Goal: Task Accomplishment & Management: Manage account settings

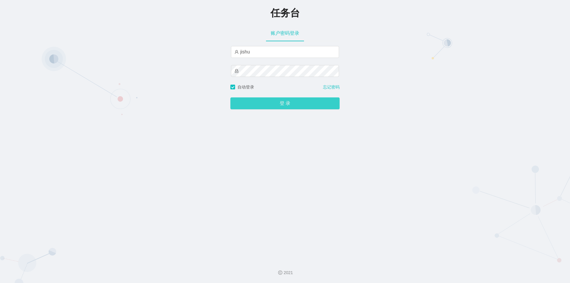
click at [260, 104] on button "登 录" at bounding box center [284, 103] width 109 height 12
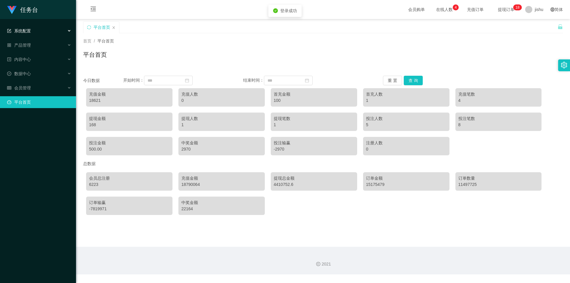
click at [50, 32] on div "系统配置" at bounding box center [38, 31] width 76 height 12
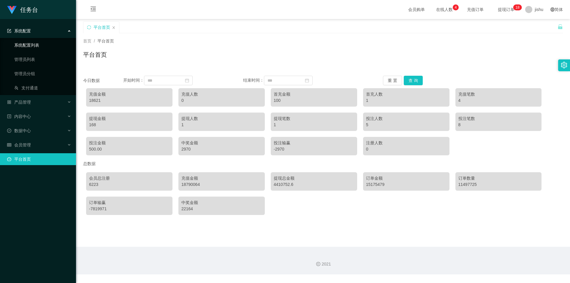
click at [44, 48] on link "系统配置列表" at bounding box center [42, 45] width 57 height 12
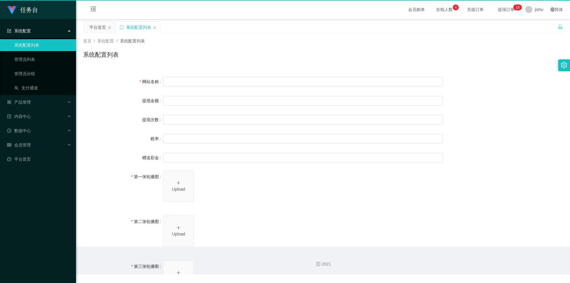
type input "任务台"
type input "10"
type input "1000000"
type input "100"
type input "0"
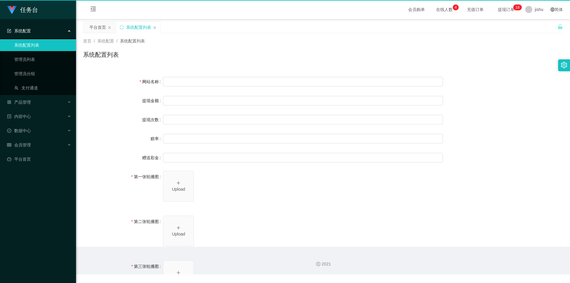
type input "[URL][DOMAIN_NAME]"
type input "平台工作台使用规则"
type input "为保障用户权益及平台运营秩序，请您严格遵守以下工作台使用规范："
type input "一、提现规则 最低提现限制：工作台账户积分满 10 积分后方可申请提现。"
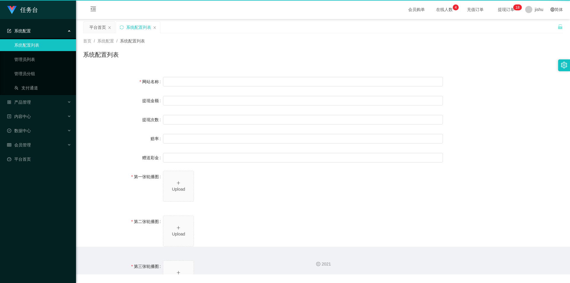
type input "二、积分管理 首次高额积分提醒：当工作台账户积分首次超过 5,000 积分时，请联系活动经理进行提现。用户需联系平台活动经理进行手动审核及分笔提现。"
type input "三、任务接单规范 下单须知："
type input "所有任务需严格按照平台活动经理的指导流程进行操作。"
type input "严禁私下接单、绕过系统或通过非官方渠道接单（如通过个人账号、自行匹配等方式）。"
type input "·违规操作可能导致任务失败，并视情节冻结工作台账户或永久封禁账号。"
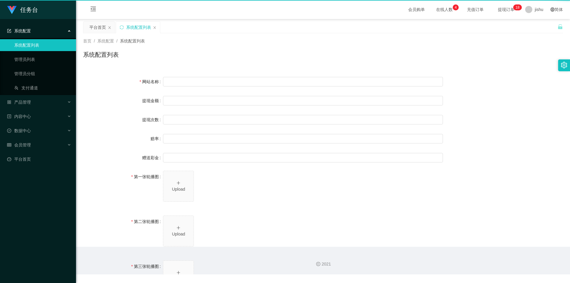
type input "系统任务对接要求："
type input "若未按指导流程操作或擅自修改操作步骤，系统将无法正确识别并分配任务，导致任务失败。"
type input "·因此类行为造成损失，平台将不予补偿，且有权限制或终止用户账号的工作权限。"
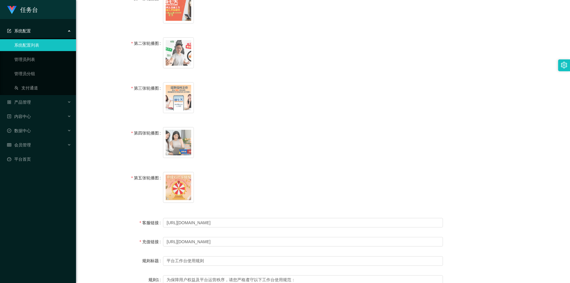
scroll to position [119, 0]
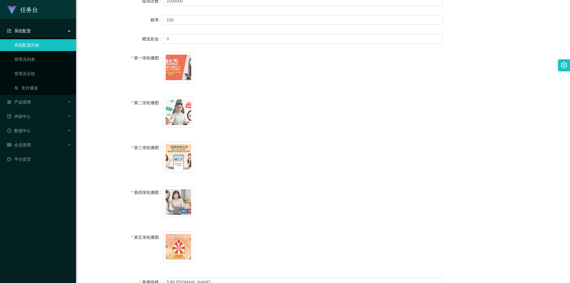
click at [47, 31] on div "系统配置" at bounding box center [38, 31] width 76 height 12
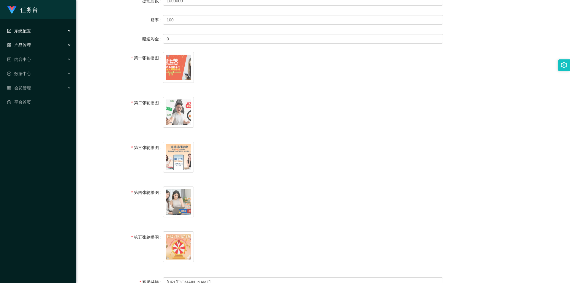
click at [44, 47] on div "产品管理" at bounding box center [38, 45] width 76 height 12
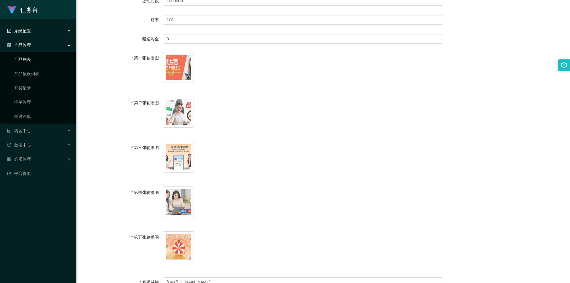
click at [38, 61] on link "产品列表" at bounding box center [42, 59] width 57 height 12
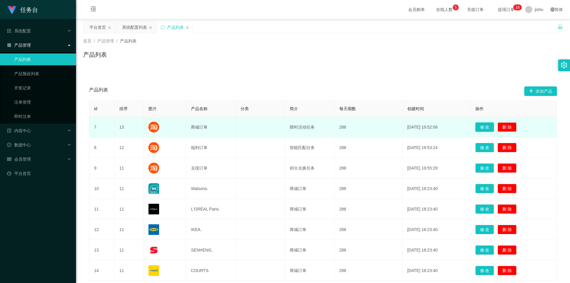
click at [484, 128] on button "修 改" at bounding box center [484, 126] width 19 height 9
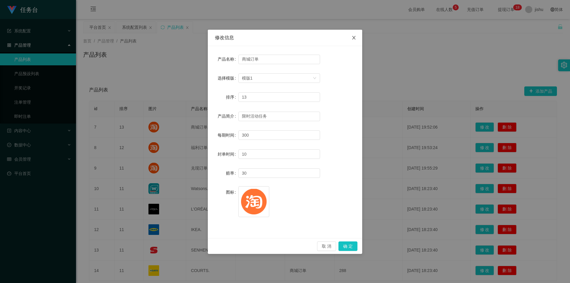
click at [354, 35] on span "Close" at bounding box center [354, 38] width 17 height 17
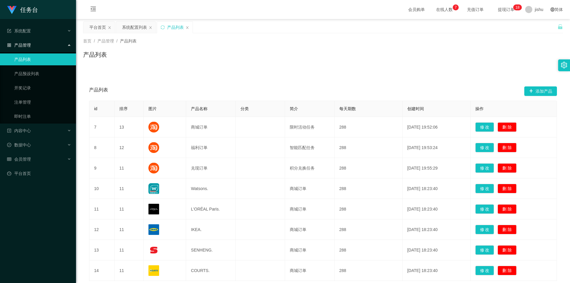
click at [315, 88] on div "产品列表 添加产品" at bounding box center [323, 91] width 468 height 19
click at [262, 82] on div "产品列表 添加产品" at bounding box center [323, 91] width 468 height 19
